Goal: Task Accomplishment & Management: Manage account settings

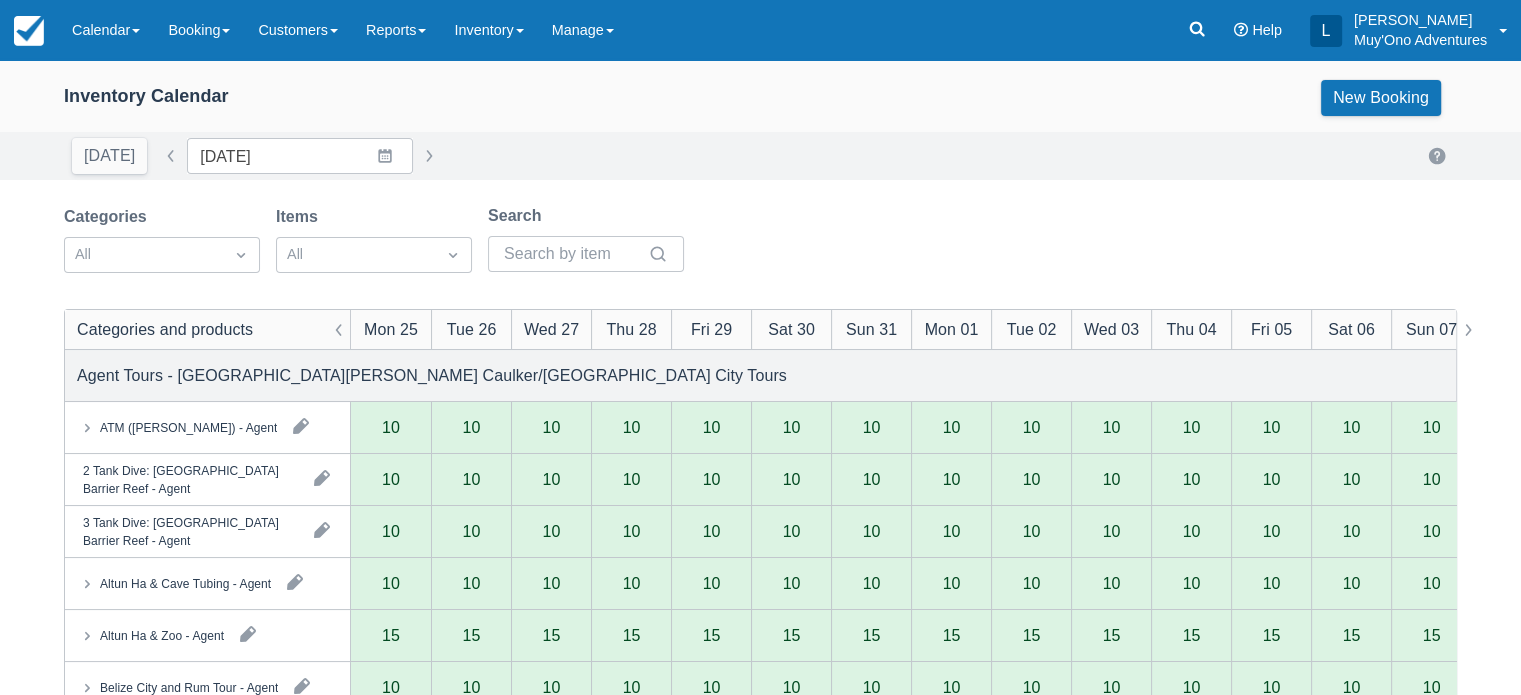
click at [152, 43] on link "Calendar" at bounding box center [106, 30] width 96 height 60
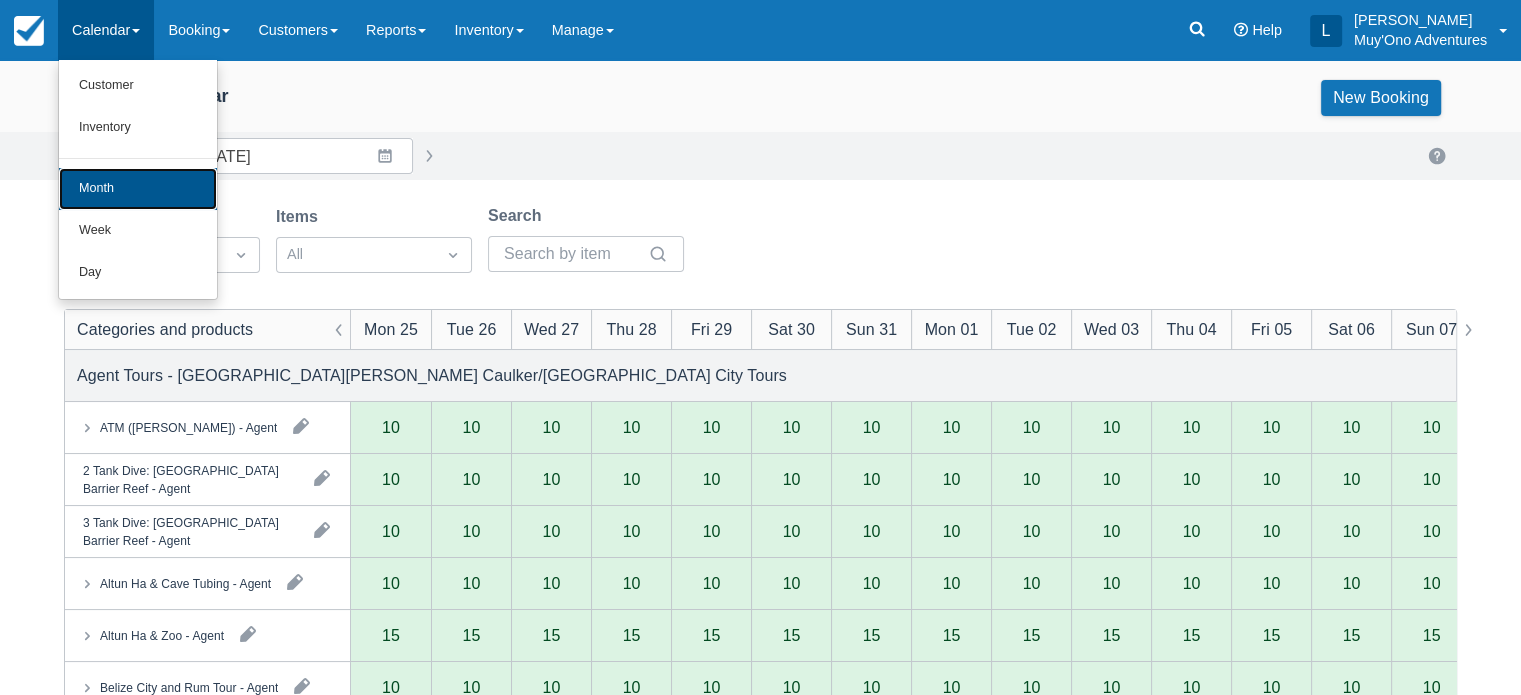
click at [88, 177] on link "Month" at bounding box center [138, 189] width 158 height 42
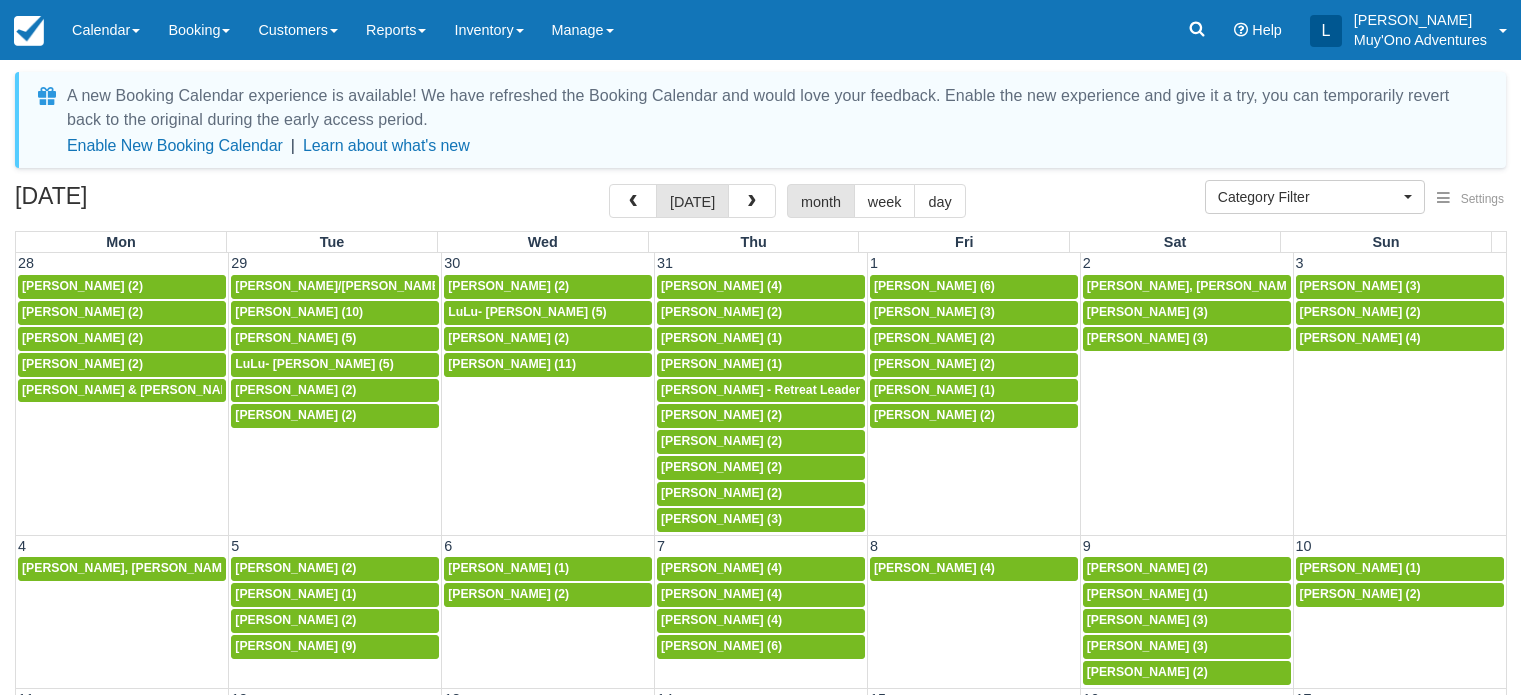
select select
click at [112, 41] on link "Calendar" at bounding box center [106, 30] width 96 height 60
select select
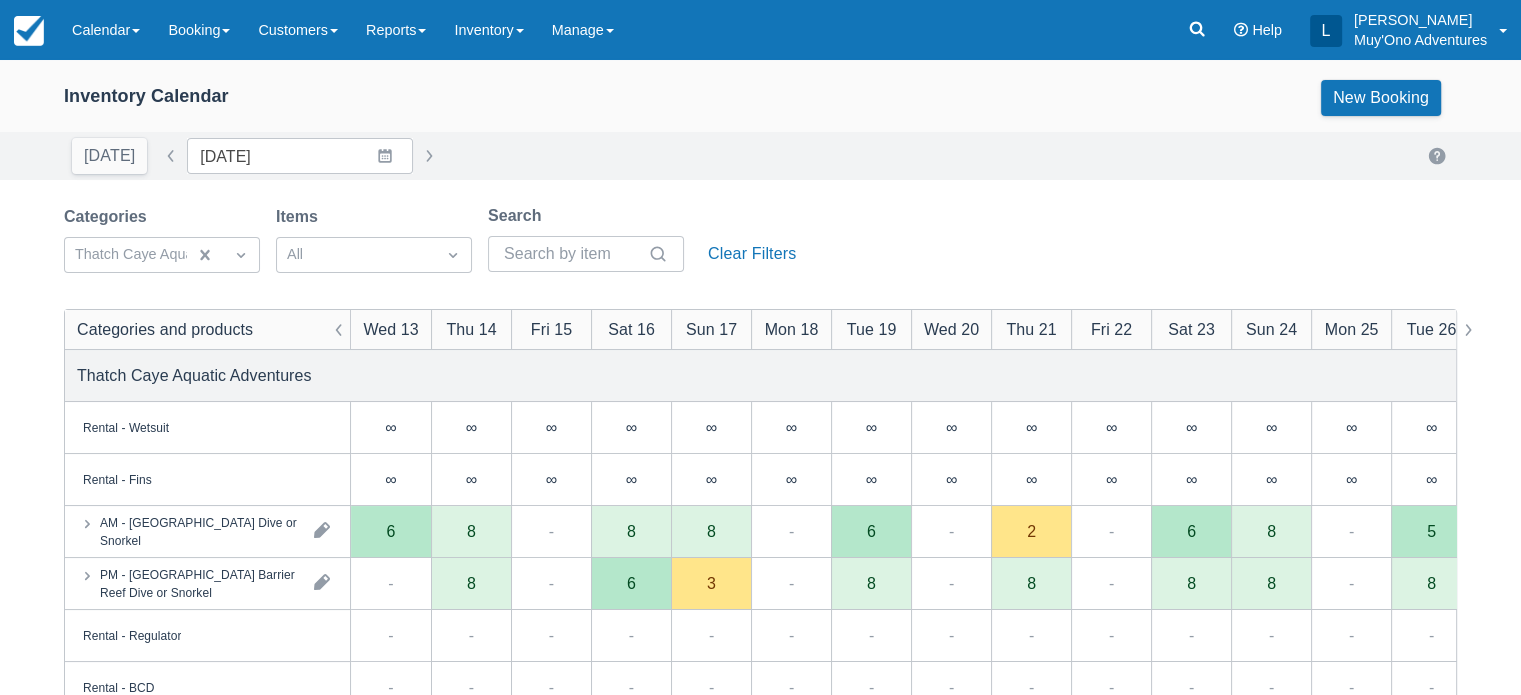
drag, startPoint x: 456, startPoint y: 4, endPoint x: 472, endPoint y: 107, distance: 104.2
click at [472, 107] on div "Inventory Calendar New Booking" at bounding box center [760, 98] width 1393 height 36
click at [152, 28] on link "Calendar" at bounding box center [106, 30] width 96 height 60
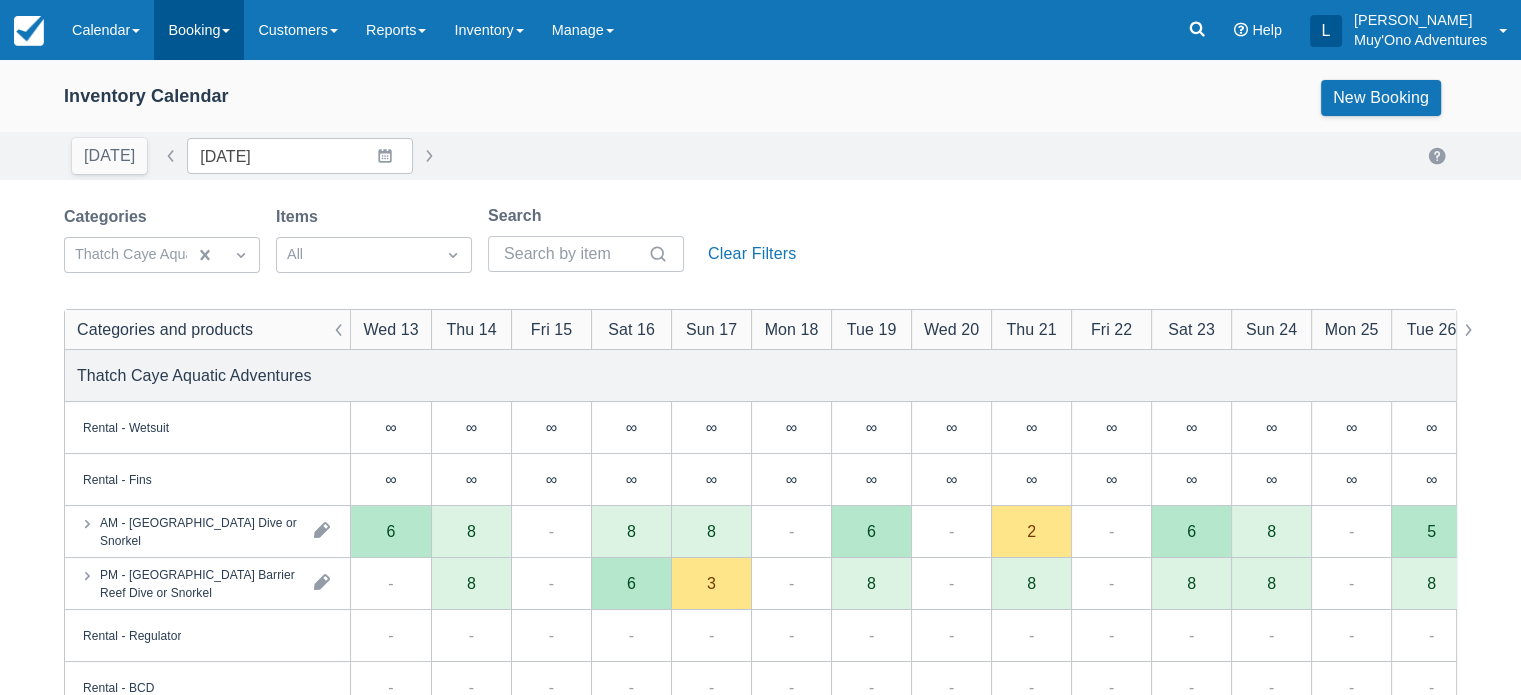
click at [230, 31] on span at bounding box center [226, 31] width 8 height 4
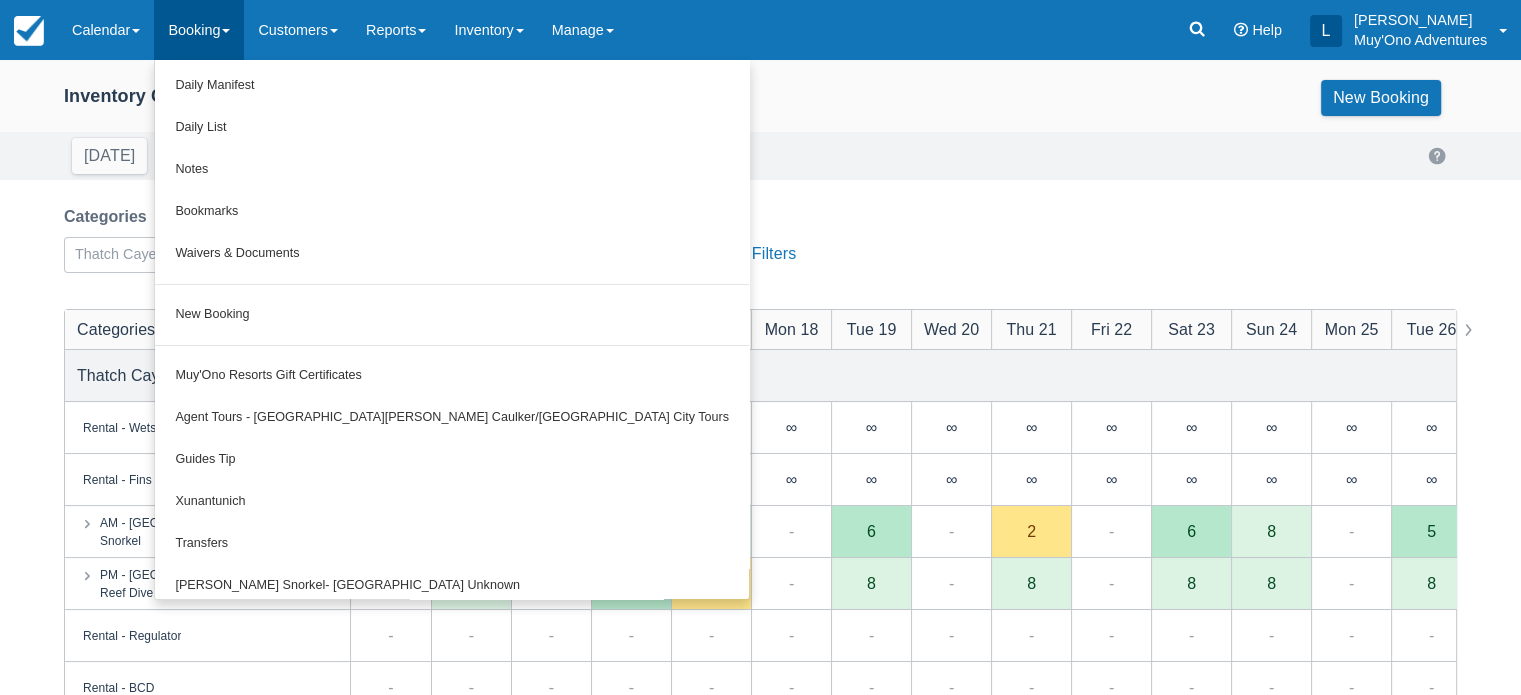
click at [63, 176] on div "[DATE] Date [DATE] Navigate forward to interact with the calendar and select a …" at bounding box center [760, 156] width 1521 height 48
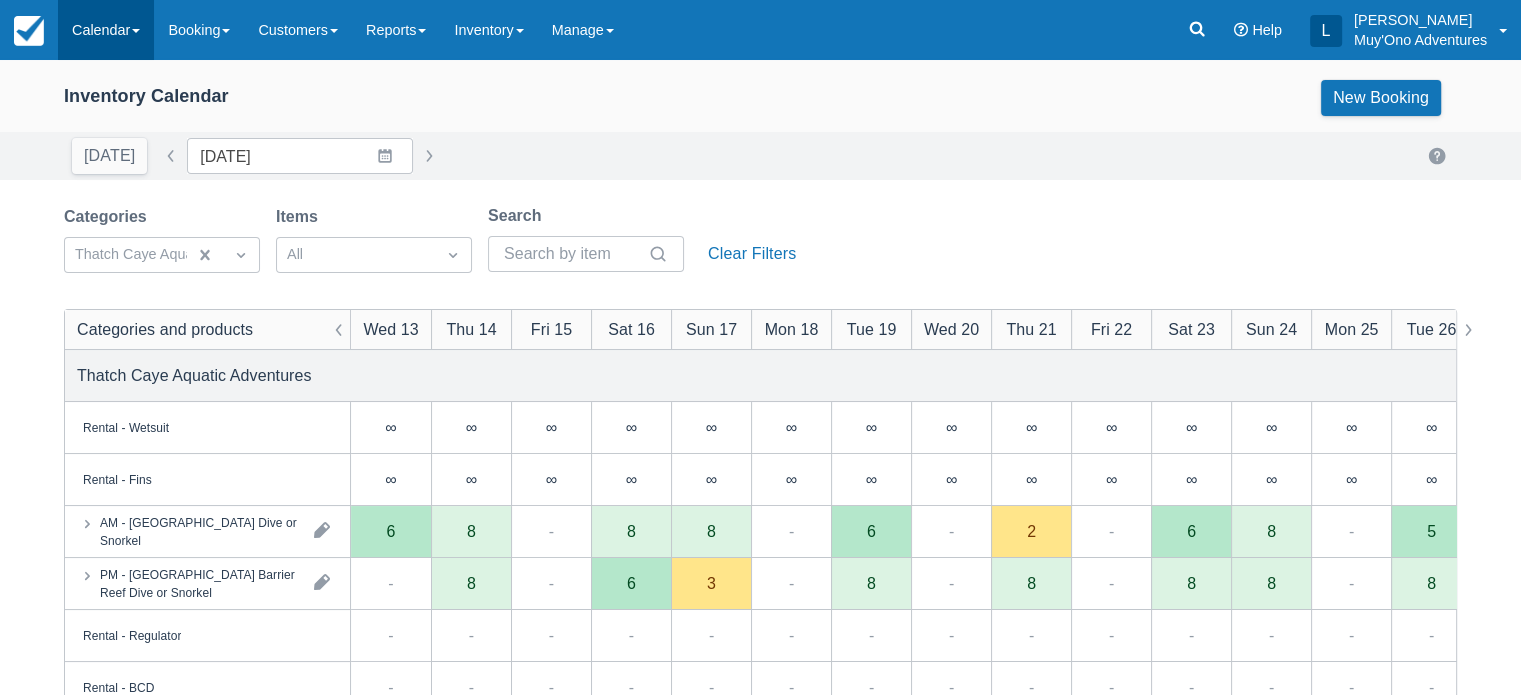
click at [138, 44] on link "Calendar" at bounding box center [106, 30] width 96 height 60
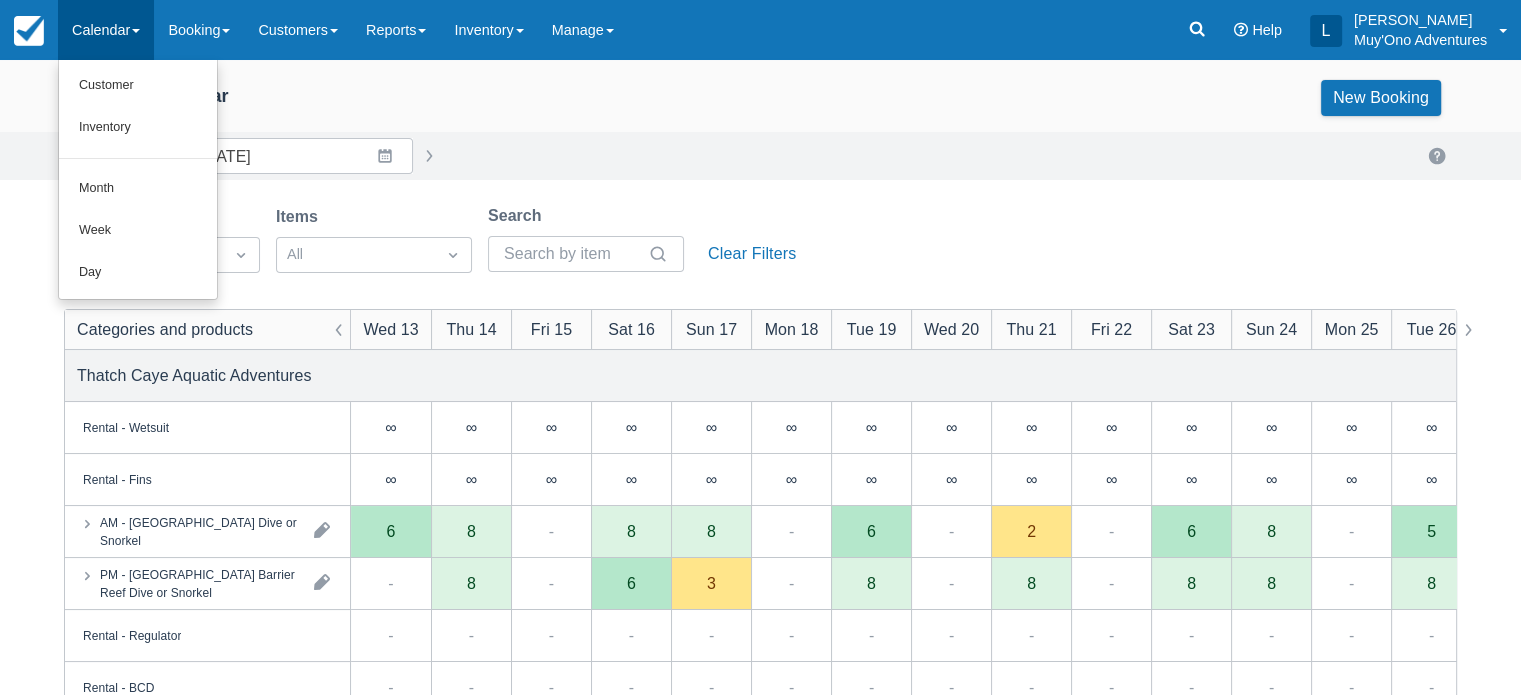
click at [7, 157] on div "[DATE] Date [DATE] Navigate forward to interact with the calendar and select a …" at bounding box center [760, 156] width 1521 height 36
